Goal: Transaction & Acquisition: Purchase product/service

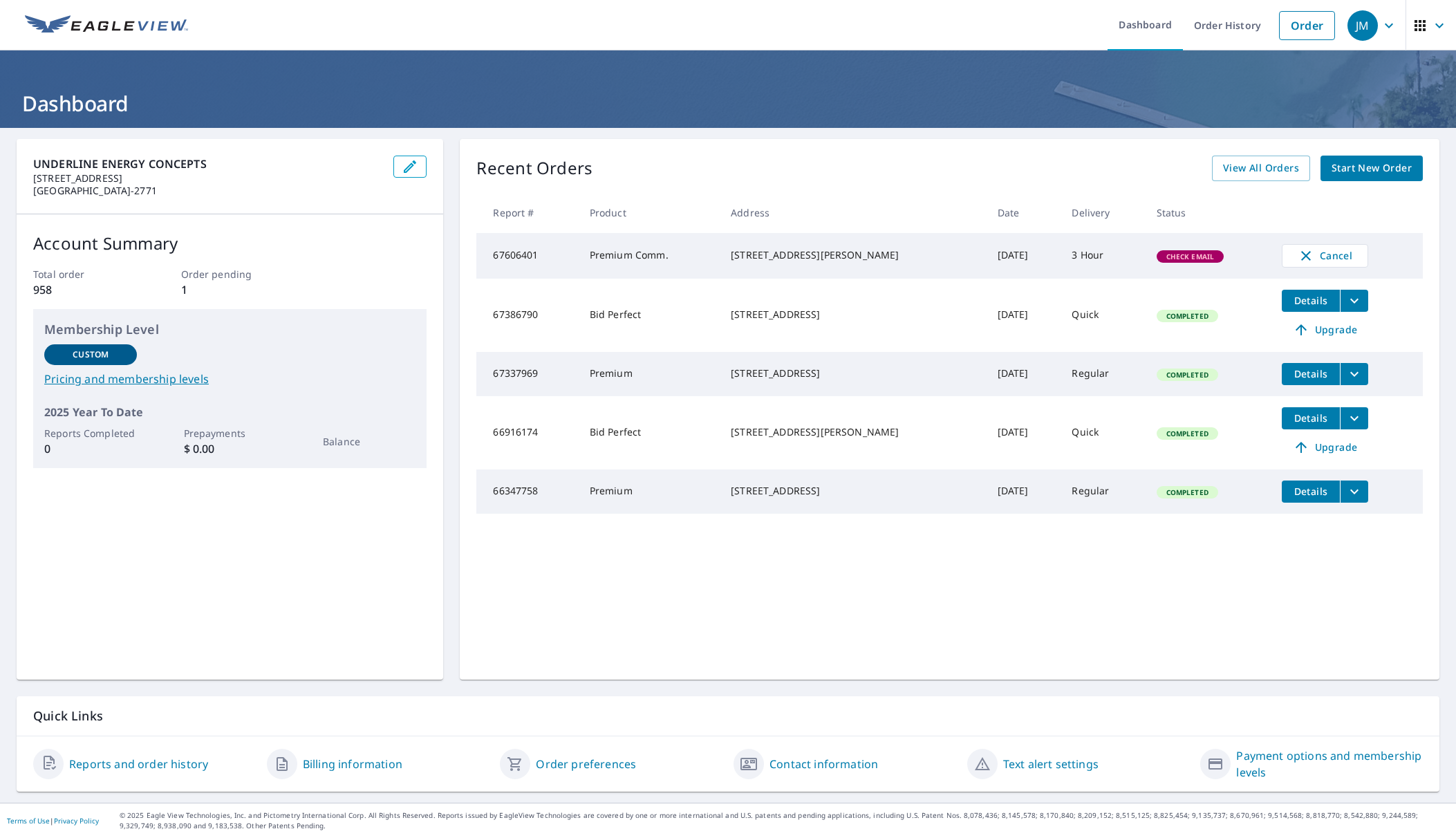
click at [1355, 174] on span "Start New Order" at bounding box center [1371, 168] width 80 height 17
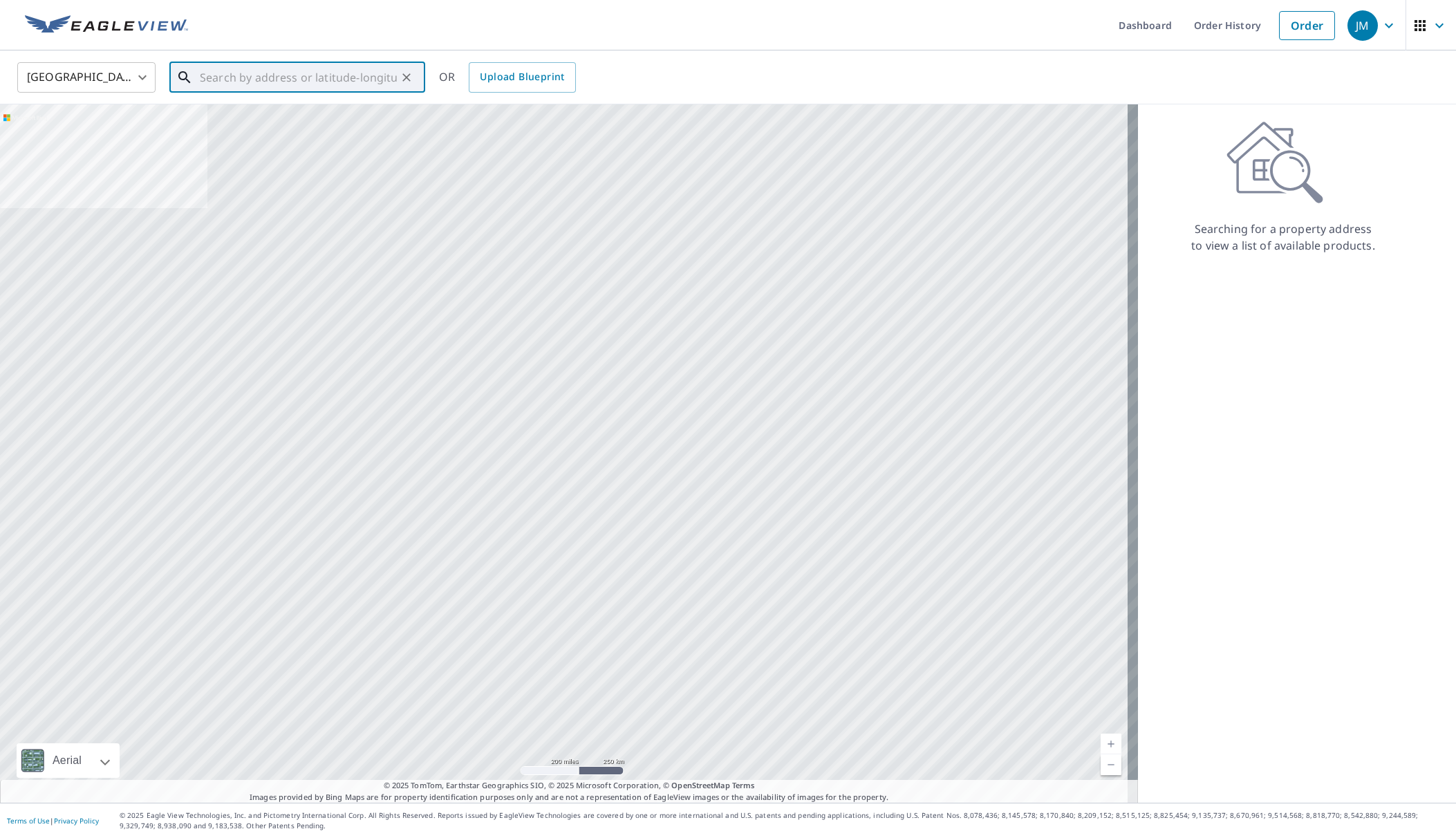
click at [258, 77] on input "text" at bounding box center [298, 77] width 197 height 39
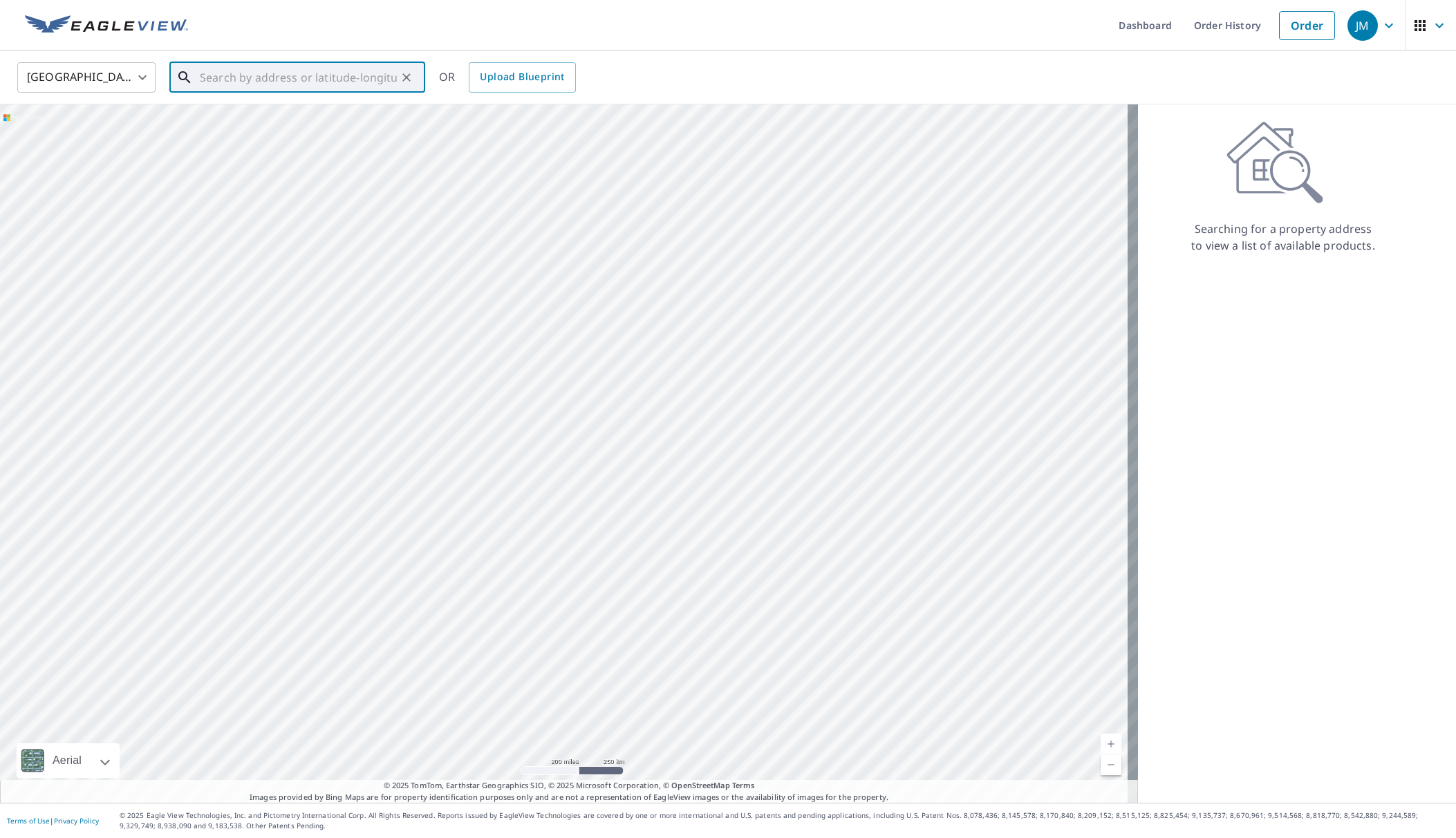
paste input "[STREET_ADDRESS][US_STATE]"
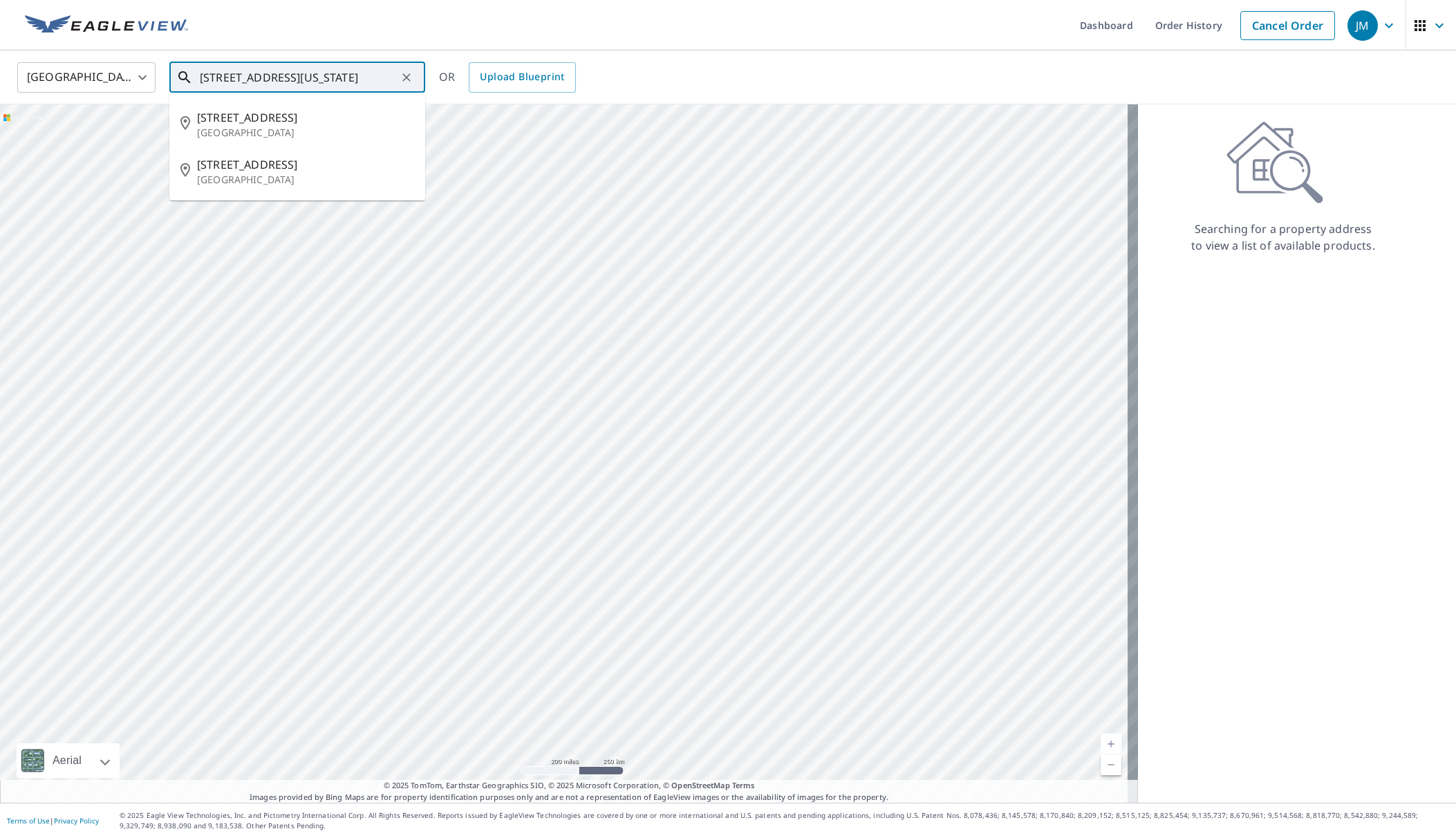
click at [376, 79] on input "[STREET_ADDRESS][US_STATE]" at bounding box center [298, 77] width 197 height 39
click at [185, 77] on icon at bounding box center [184, 77] width 12 height 12
click at [365, 77] on input "[STREET_ADDRESS][US_STATE]" at bounding box center [298, 77] width 197 height 39
click at [253, 127] on p "[GEOGRAPHIC_DATA]" at bounding box center [305, 133] width 217 height 14
type input "[STREET_ADDRESS]"
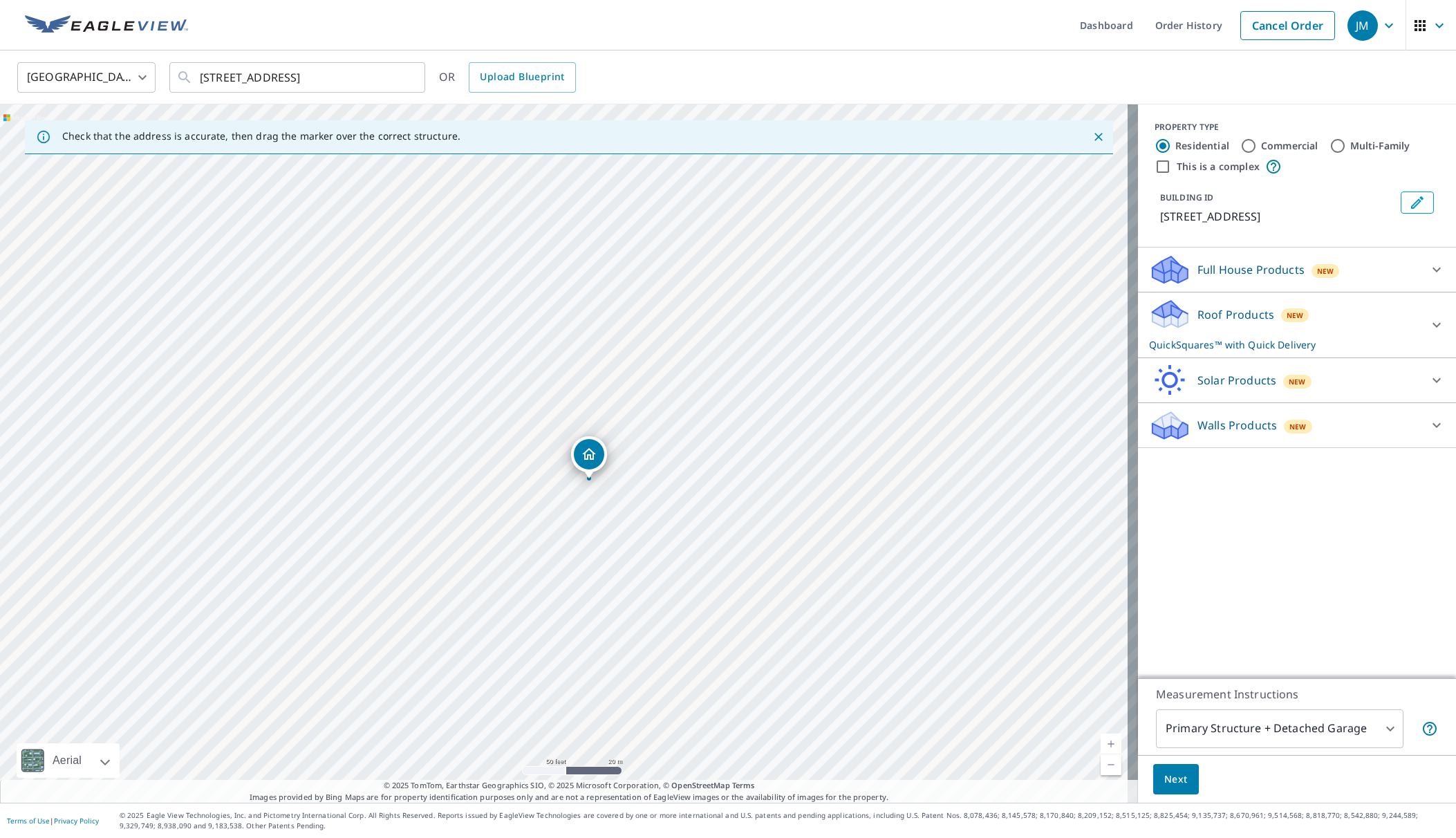
drag, startPoint x: 524, startPoint y: 529, endPoint x: 647, endPoint y: 620, distance: 153.0
click at [647, 620] on div "[STREET_ADDRESS]" at bounding box center [569, 453] width 1138 height 698
drag, startPoint x: 570, startPoint y: 519, endPoint x: 596, endPoint y: 599, distance: 84.1
click at [596, 599] on div "[STREET_ADDRESS]" at bounding box center [569, 453] width 1138 height 698
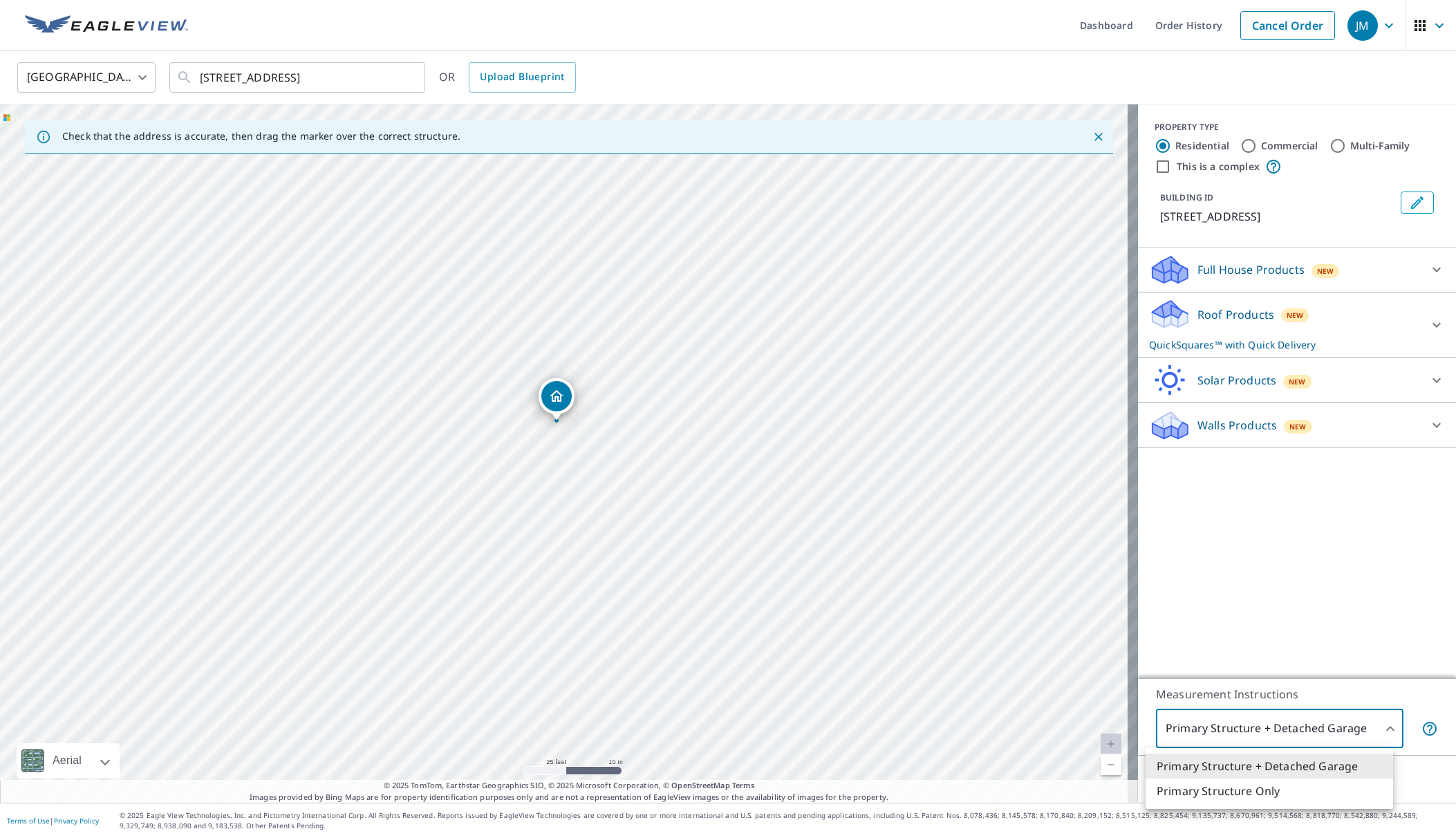
click at [1248, 739] on body "JM JM Dashboard Order History Cancel Order JM [GEOGRAPHIC_DATA] [GEOGRAPHIC_DAT…" at bounding box center [728, 419] width 1456 height 838
click at [1248, 739] on div at bounding box center [728, 419] width 1456 height 838
click at [1164, 779] on span "Next" at bounding box center [1176, 779] width 24 height 17
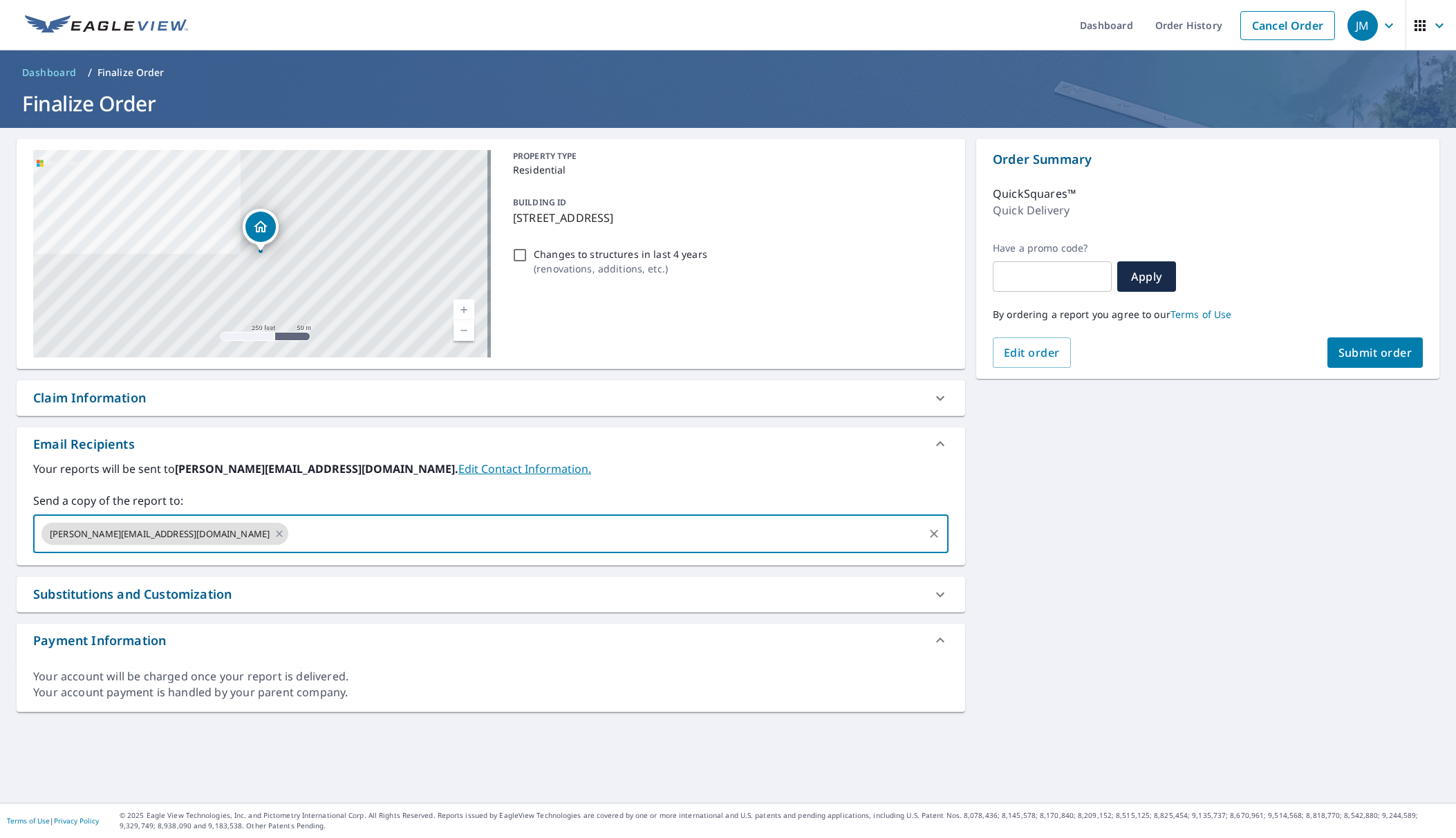
click at [290, 539] on input "text" at bounding box center [606, 534] width 631 height 26
type input "[PERSON_NAME][EMAIL_ADDRESS][DOMAIN_NAME]"
click at [1176, 634] on div "[STREET_ADDRESS][GEOGRAPHIC_DATA] A standard road map Aerial A detailed look fr…" at bounding box center [728, 465] width 1456 height 675
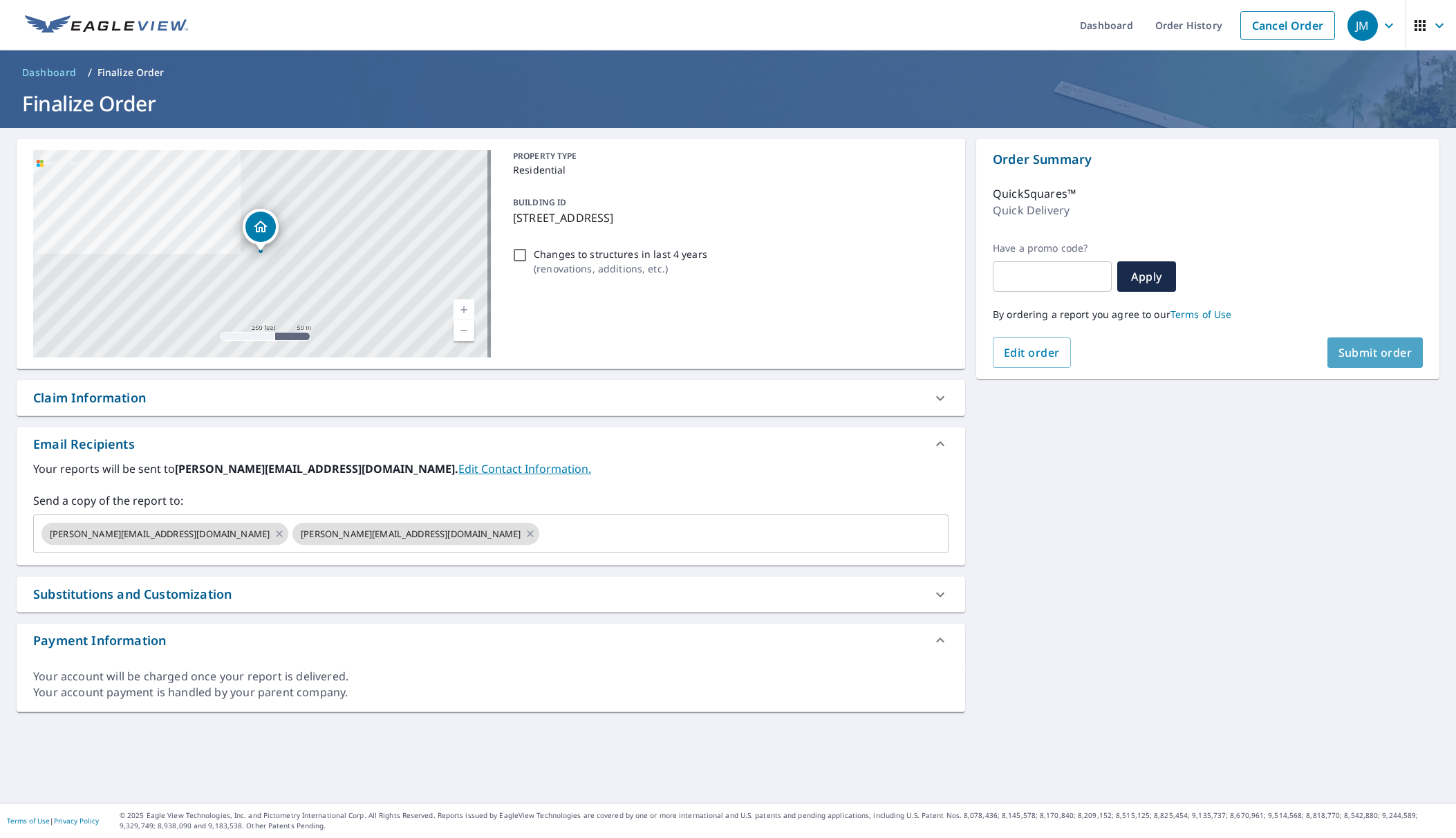
click at [1365, 350] on span "Submit order" at bounding box center [1375, 352] width 74 height 15
checkbox input "true"
